Goal: Task Accomplishment & Management: Use online tool/utility

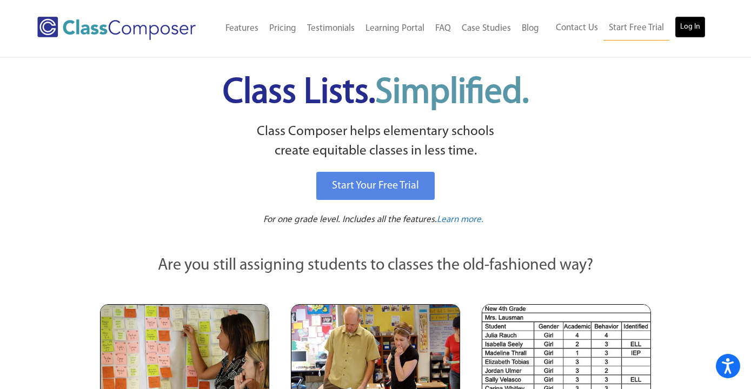
click at [688, 32] on link "Log In" at bounding box center [690, 27] width 31 height 22
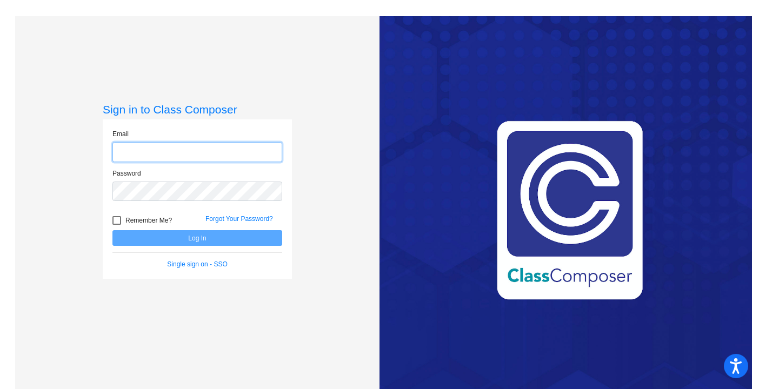
type input "[PERSON_NAME][EMAIL_ADDRESS][DOMAIN_NAME]"
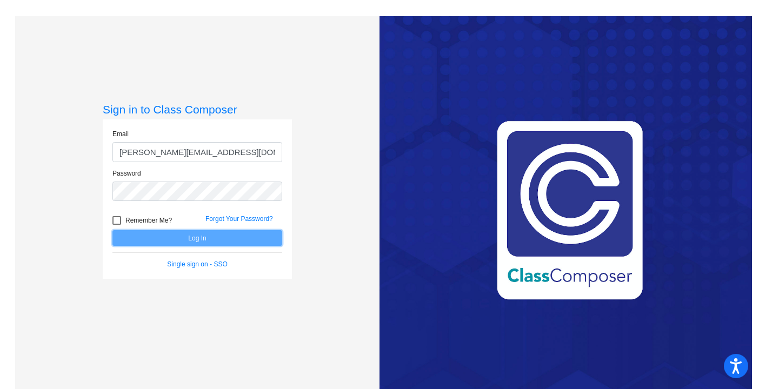
click at [150, 237] on button "Log In" at bounding box center [197, 238] width 170 height 16
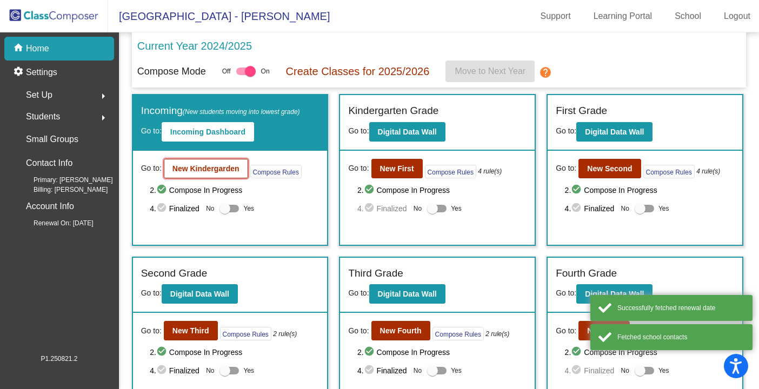
click at [203, 173] on button "New Kindergarden" at bounding box center [206, 168] width 84 height 19
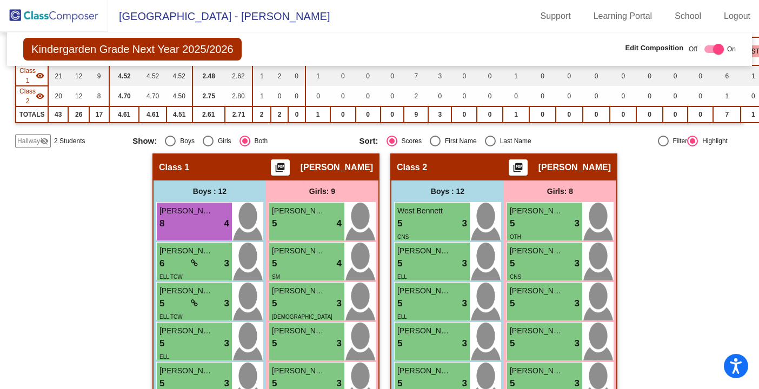
scroll to position [108, 0]
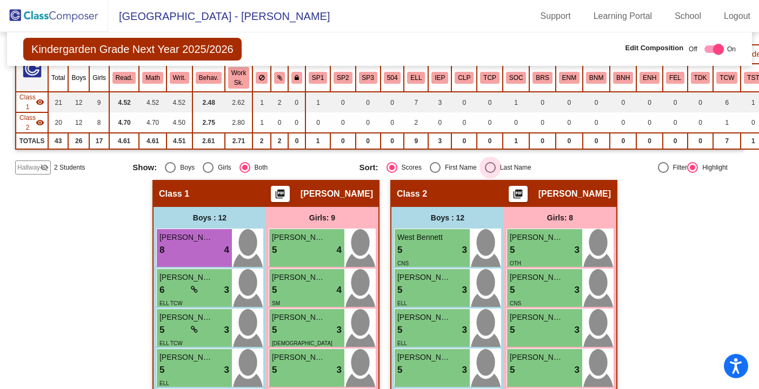
click at [486, 168] on div "Select an option" at bounding box center [490, 167] width 11 height 11
click at [490, 173] on input "Last Name" at bounding box center [490, 173] width 1 height 1
radio input "true"
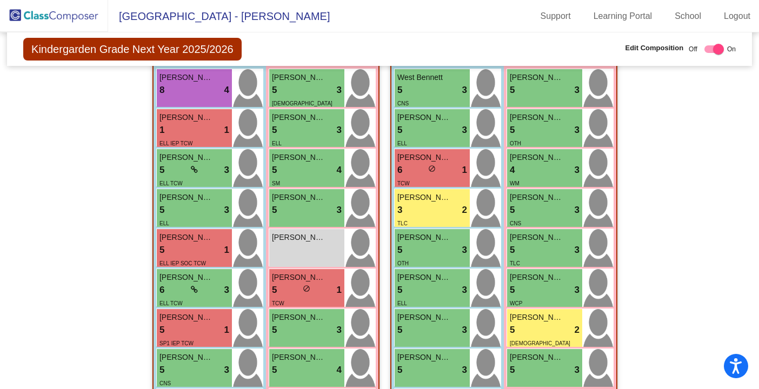
scroll to position [270, 0]
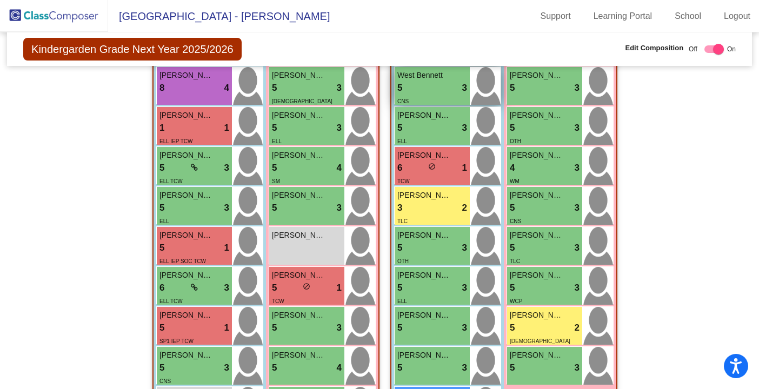
click at [405, 72] on span "West Bennett" at bounding box center [424, 75] width 54 height 11
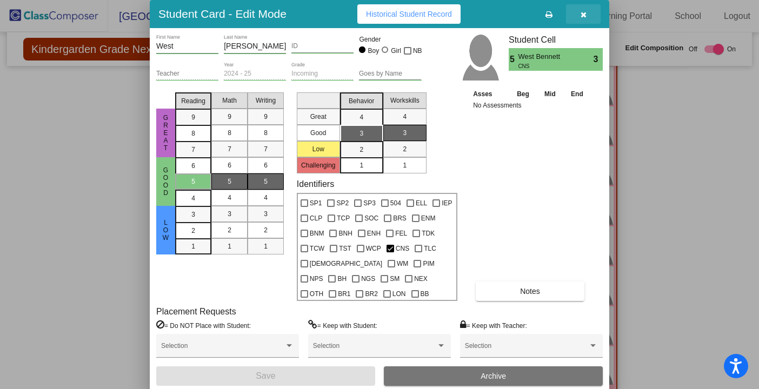
click at [581, 17] on icon "button" at bounding box center [584, 15] width 6 height 8
